Goal: Check status: Check status

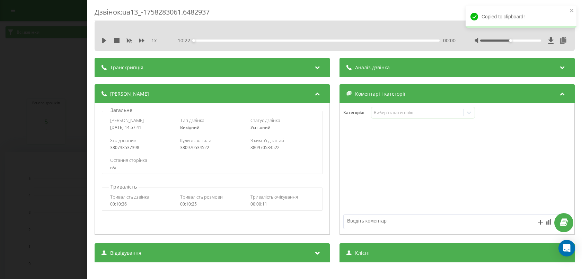
scroll to position [189, 0]
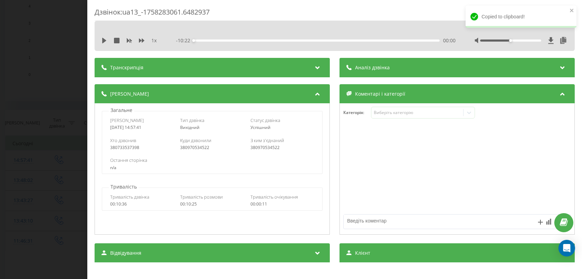
click at [70, 46] on div "Дзвінок : ua13_-1758283061.6482937 1 x - 10:22 00:00 00:00 Транскрипція Для AI-…" at bounding box center [291, 139] width 582 height 279
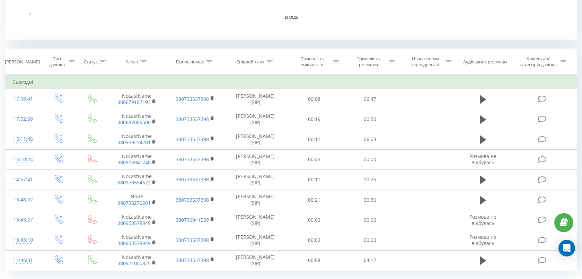
scroll to position [233, 0]
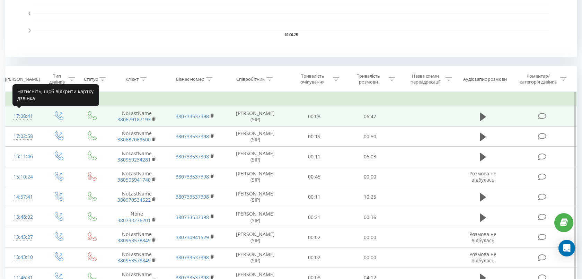
click at [19, 115] on div "17:08:41" at bounding box center [23, 116] width 22 height 14
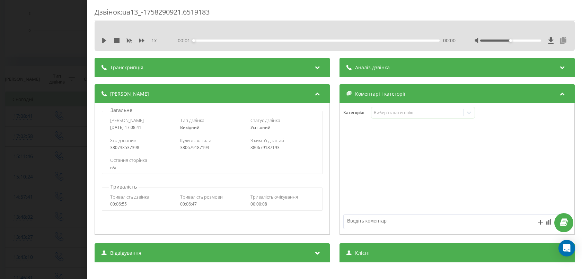
click at [566, 39] on icon at bounding box center [563, 40] width 8 height 7
click at [46, 65] on div "Дзвінок : ua13_-1758290921.6519183 1 x - 06:48 00:00 00:00 Транскрипція Для AI-…" at bounding box center [291, 139] width 582 height 279
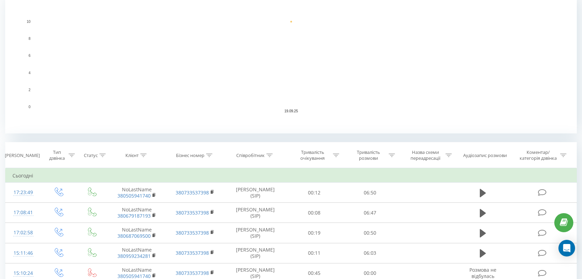
scroll to position [162, 0]
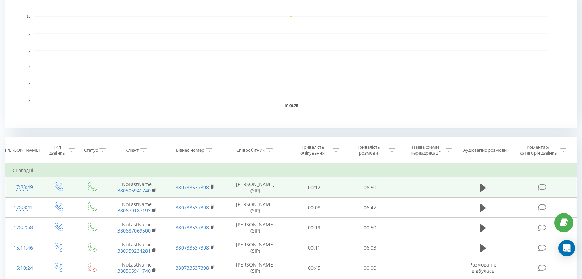
click at [23, 187] on div "17:23:49" at bounding box center [23, 188] width 22 height 14
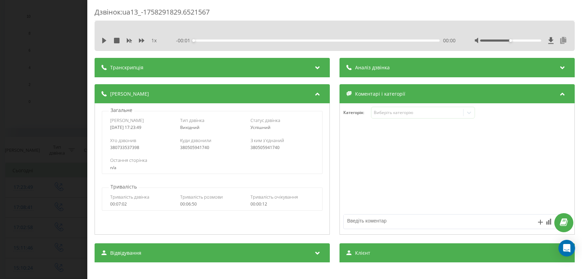
click at [566, 41] on icon at bounding box center [563, 40] width 8 height 7
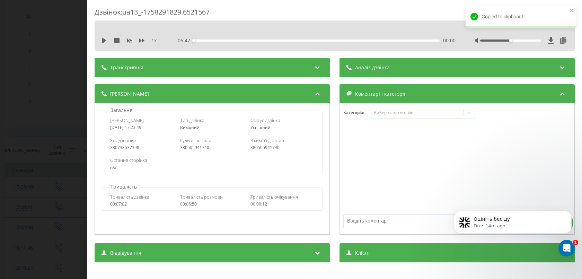
click at [73, 77] on div "Дзвінок : ua13_-1758291829.6521567 1 x - 06:47 00:00 00:00 Транскрипція Для AI-…" at bounding box center [291, 139] width 582 height 279
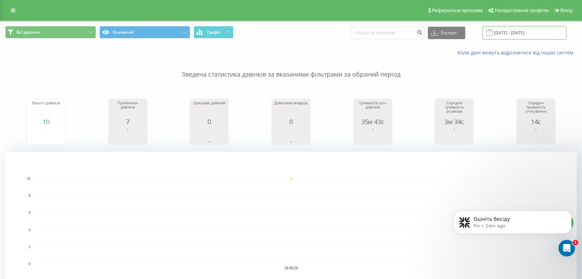
click at [523, 30] on input "[DATE] - [DATE]" at bounding box center [525, 33] width 84 height 14
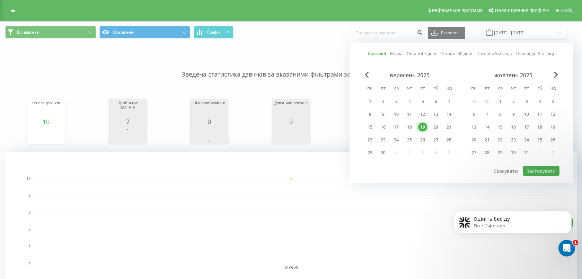
click at [369, 73] on div "вересень 2025" at bounding box center [409, 75] width 92 height 7
click at [367, 73] on span "Previous Month" at bounding box center [367, 75] width 4 height 6
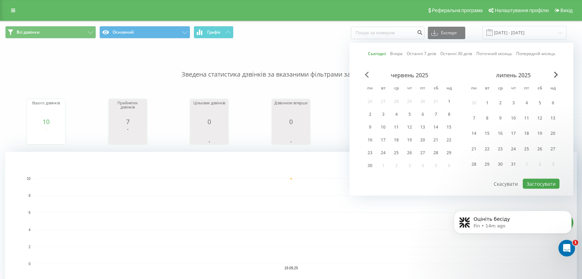
click at [367, 73] on span "Previous Month" at bounding box center [367, 75] width 4 height 6
drag, startPoint x: 438, startPoint y: 101, endPoint x: 473, endPoint y: 86, distance: 37.9
click at [438, 101] on div "1" at bounding box center [435, 101] width 9 height 9
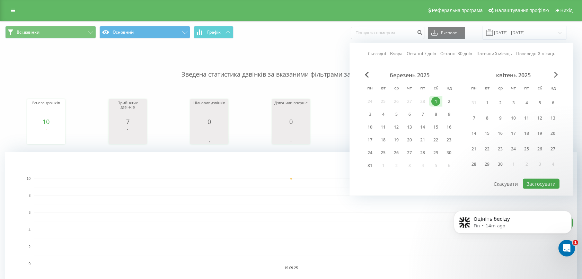
click at [558, 74] on span "Next Month" at bounding box center [556, 75] width 4 height 6
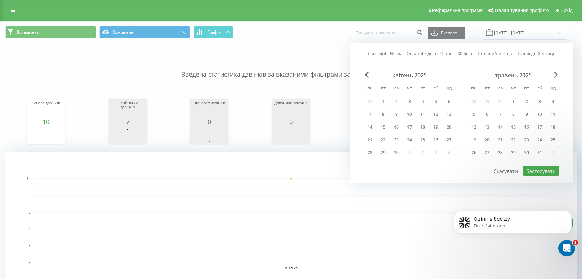
click at [558, 74] on span "Next Month" at bounding box center [556, 75] width 4 height 6
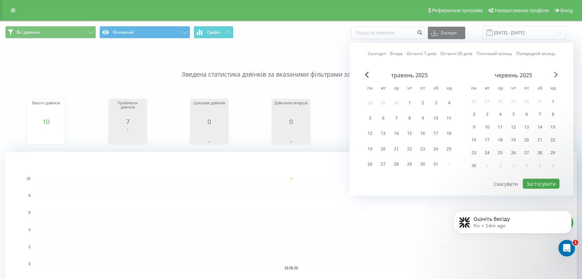
click at [558, 74] on span "Next Month" at bounding box center [556, 75] width 4 height 6
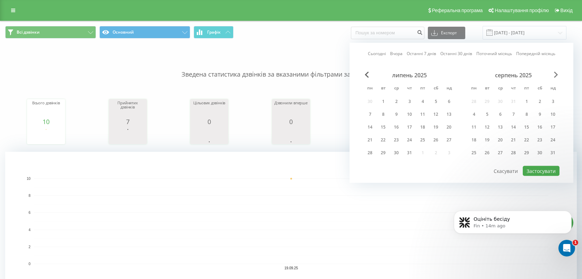
click at [558, 74] on span "Next Month" at bounding box center [556, 75] width 4 height 6
click at [379, 150] on div "30" at bounding box center [383, 152] width 9 height 9
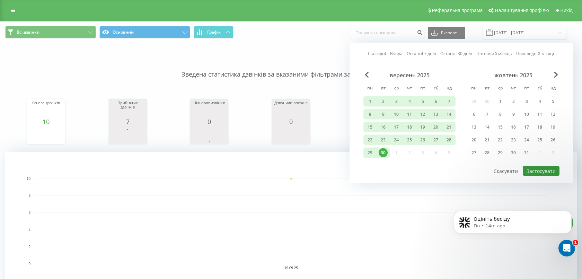
click at [528, 169] on button "Застосувати" at bounding box center [541, 171] width 37 height 10
type input "01.03.2025 - 30.09.2025"
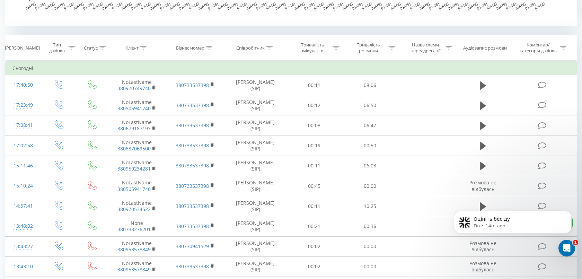
scroll to position [264, 0]
click at [29, 48] on div "[PERSON_NAME]" at bounding box center [22, 48] width 35 height 6
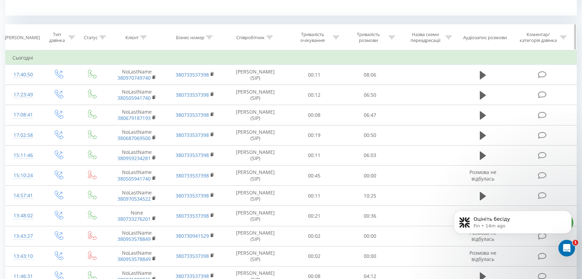
scroll to position [264, 0]
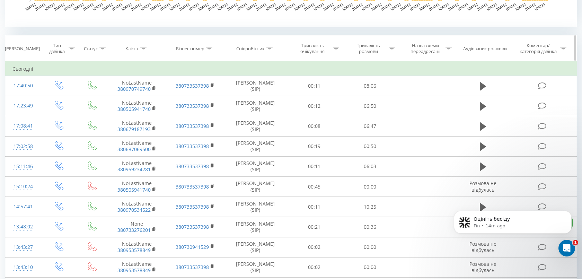
click at [31, 49] on div "[PERSON_NAME]" at bounding box center [22, 49] width 35 height 6
click at [26, 69] on td "Сьогодні" at bounding box center [291, 69] width 571 height 14
click at [36, 34] on div "Всі дзвінки Основний Графік Експорт .csv .xls .xlsx 01.03.2025 - 30.09.2025 Кол…" at bounding box center [291, 188] width 572 height 862
